Goal: Task Accomplishment & Management: Manage account settings

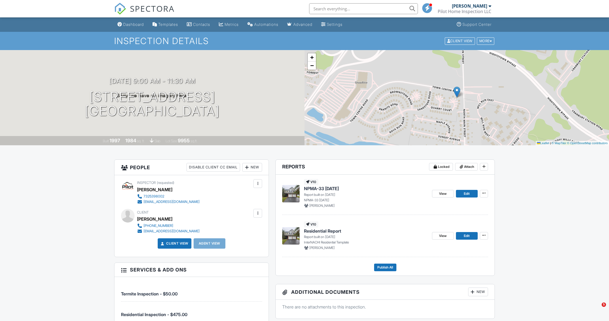
click at [274, 90] on div "[DATE] 9:00 am - 11:30 am [STREET_ADDRESS] [GEOGRAPHIC_DATA]" at bounding box center [152, 97] width 305 height 41
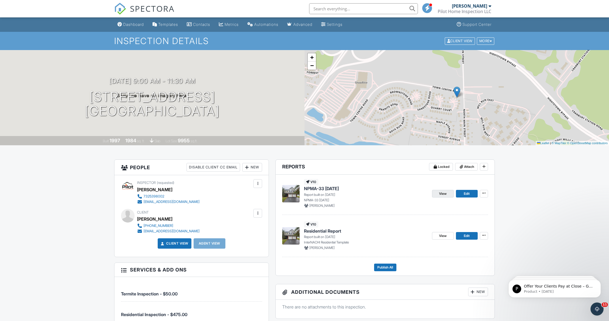
click at [440, 196] on link "View" at bounding box center [443, 194] width 22 height 8
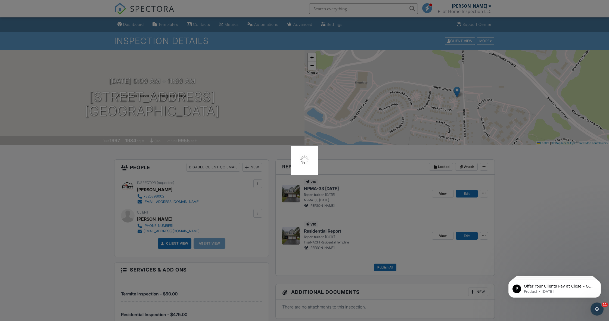
click at [304, 195] on div at bounding box center [304, 160] width 609 height 321
click at [308, 172] on div at bounding box center [304, 160] width 27 height 29
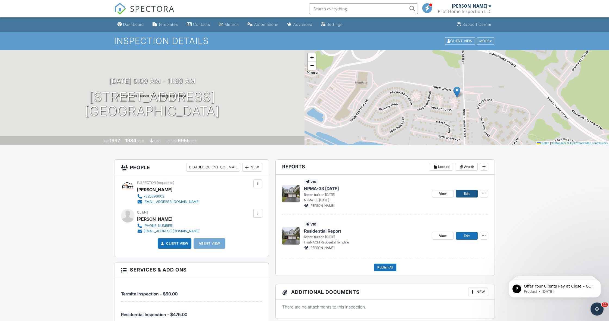
click at [471, 195] on link "Edit" at bounding box center [467, 194] width 22 height 8
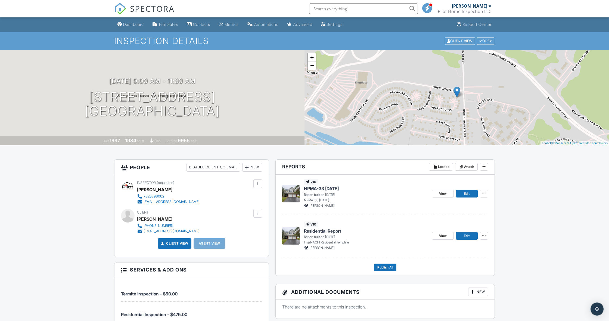
click at [249, 81] on div "09/25/2025 9:00 am - 11:30 am 32 Quarry Ct East Windsor, NJ 08520" at bounding box center [152, 97] width 305 height 41
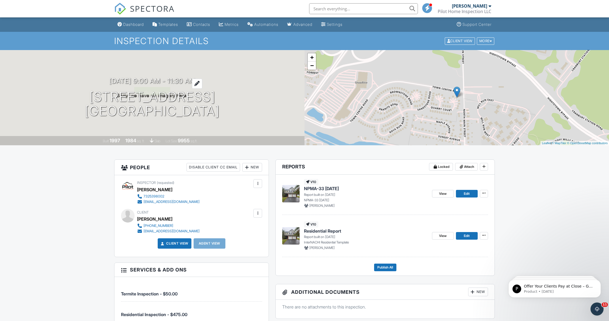
click at [201, 84] on div at bounding box center [197, 84] width 10 height 10
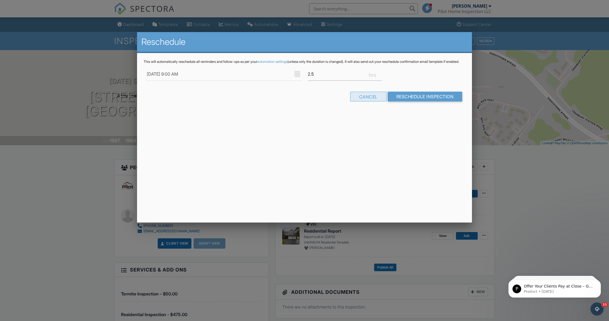
click at [367, 101] on div "Cancel" at bounding box center [368, 97] width 36 height 10
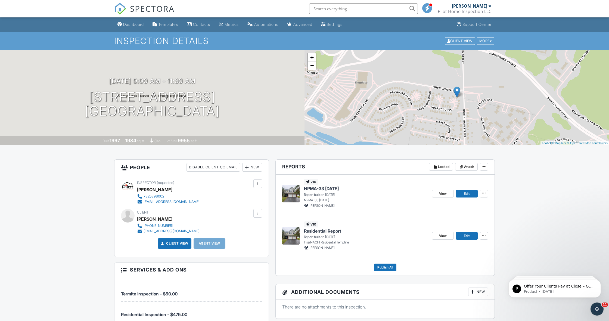
click at [264, 121] on div "09/25/2025 9:00 am - 11:30 am 32 Quarry Ct East Windsor, NJ 08520 Built 1997 19…" at bounding box center [152, 97] width 305 height 95
click at [164, 127] on div "09/25/2025 9:00 am - 11:30 am 32 Quarry Ct East Windsor, NJ 08520 Built 1997 19…" at bounding box center [152, 97] width 305 height 95
click at [165, 93] on h1 "32 Quarry Ct East Windsor, NJ 08520" at bounding box center [152, 104] width 135 height 29
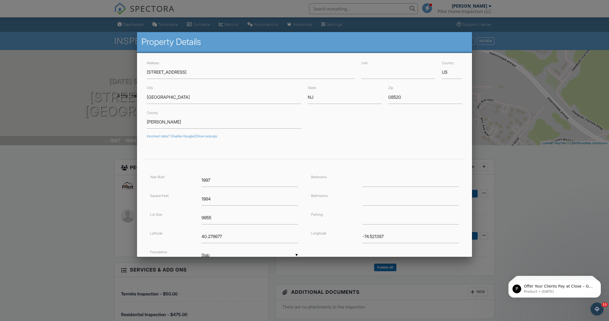
click at [523, 62] on div at bounding box center [304, 173] width 609 height 401
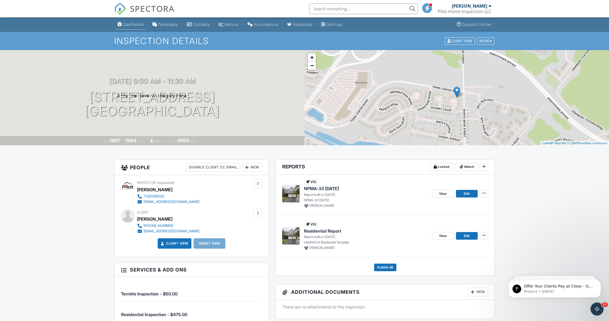
click at [138, 23] on div "Dashboard" at bounding box center [133, 24] width 21 height 5
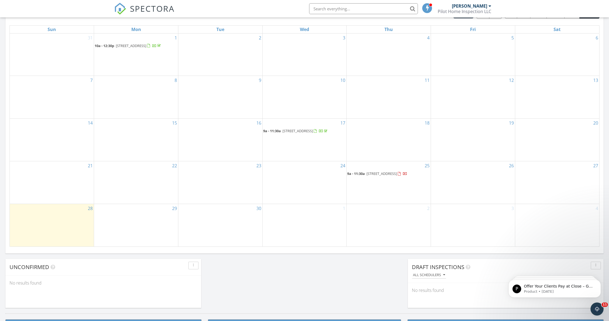
scroll to position [254, 0]
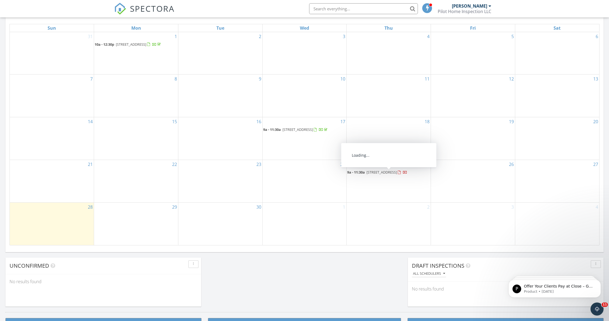
click at [376, 174] on span "32 Quarry Ct, East Windsor 08520" at bounding box center [382, 172] width 30 height 5
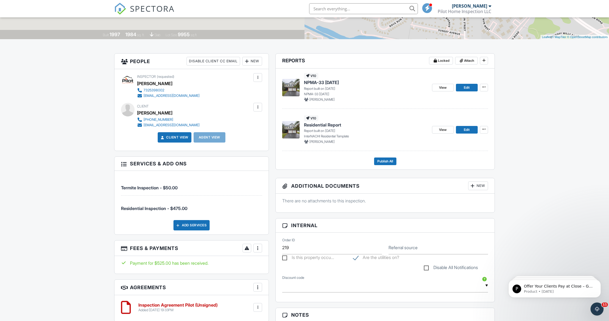
scroll to position [131, 0]
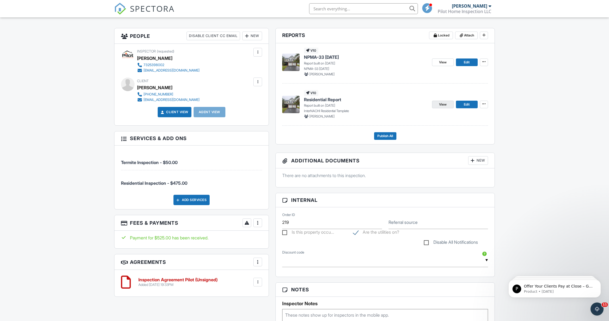
click at [438, 105] on link "View" at bounding box center [443, 105] width 22 height 8
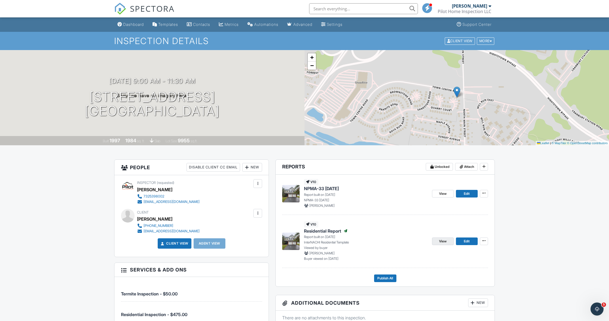
click at [446, 241] on span "View" at bounding box center [443, 241] width 8 height 5
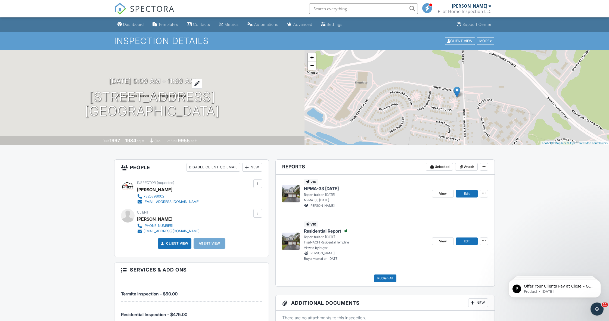
click at [144, 83] on h3 "[DATE] 9:00 am - 11:30 am" at bounding box center [152, 80] width 86 height 7
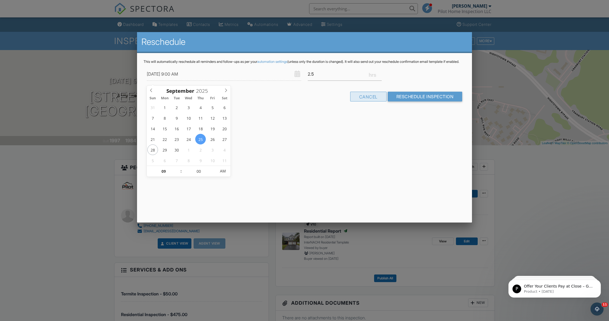
click at [364, 101] on div "Cancel" at bounding box center [368, 97] width 36 height 10
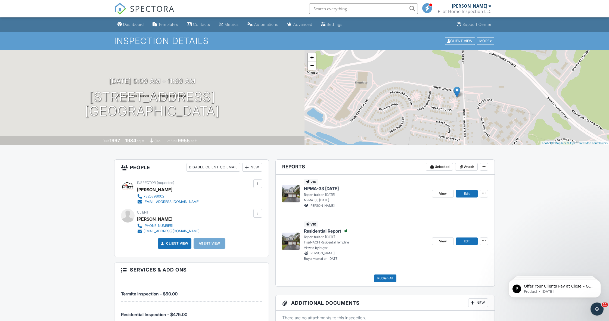
drag, startPoint x: 179, startPoint y: 219, endPoint x: 138, endPoint y: 219, distance: 40.3
click at [138, 219] on div "[PERSON_NAME]" at bounding box center [170, 219] width 67 height 8
copy div "[PERSON_NAME]"
